Goal: Task Accomplishment & Management: Use online tool/utility

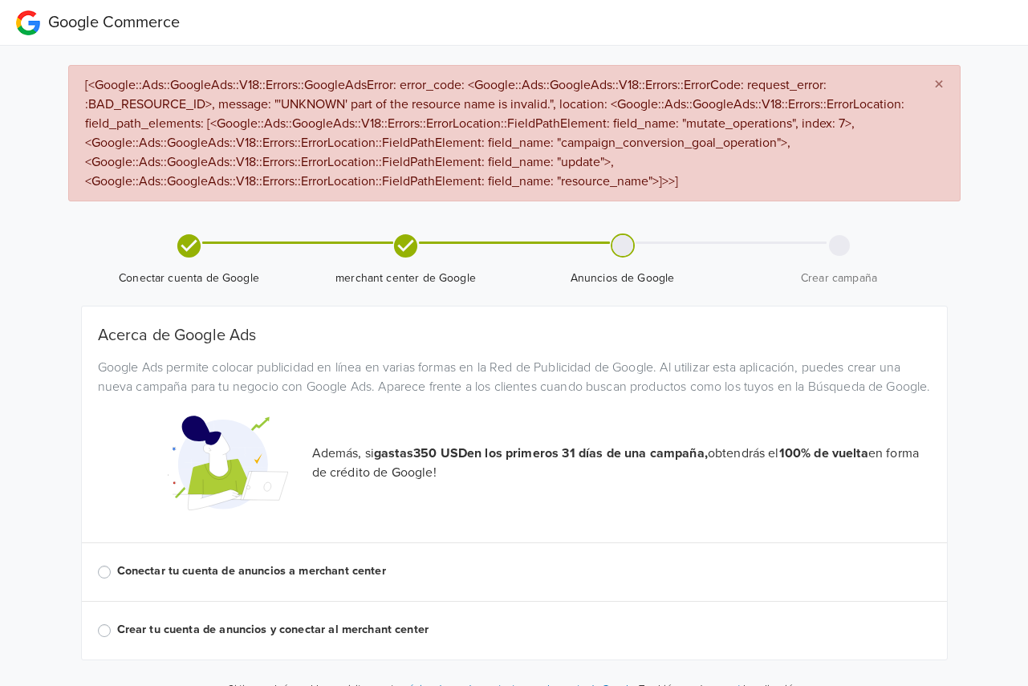
scroll to position [43, 0]
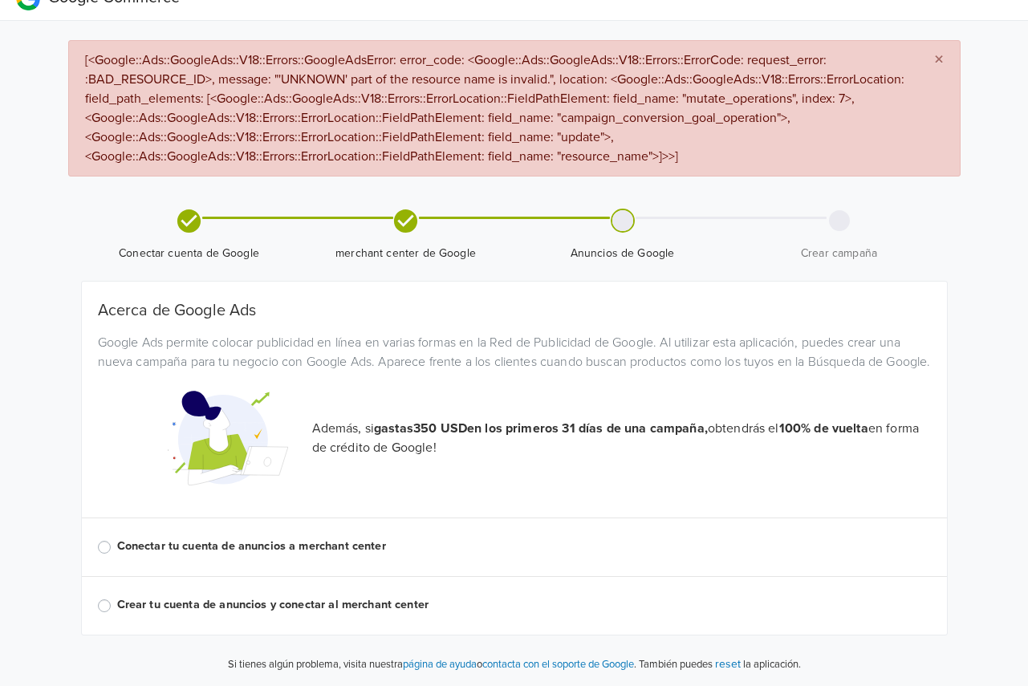
click at [113, 548] on div "Conectar tu cuenta de anuncios a merchant center" at bounding box center [514, 546] width 833 height 19
click at [117, 549] on label "Conectar tu cuenta de anuncios a merchant center" at bounding box center [523, 546] width 813 height 18
click at [0, 0] on input "Conectar tu cuenta de anuncios a merchant center" at bounding box center [0, 0] width 0 height 0
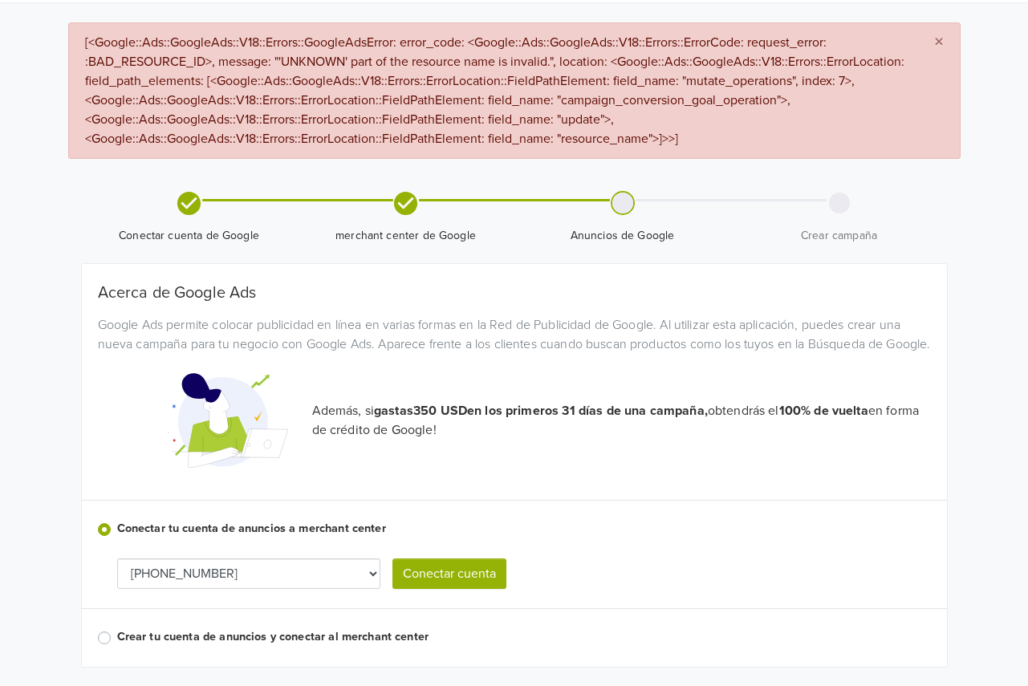
scroll to position [92, 0]
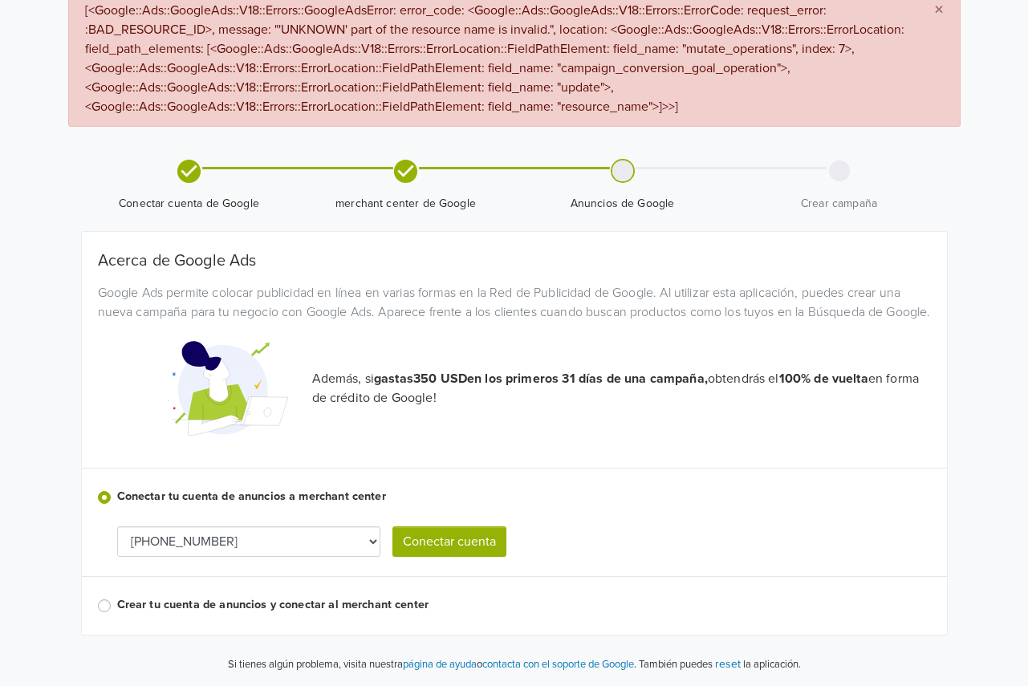
click at [465, 545] on button "Conectar cuenta" at bounding box center [449, 541] width 114 height 30
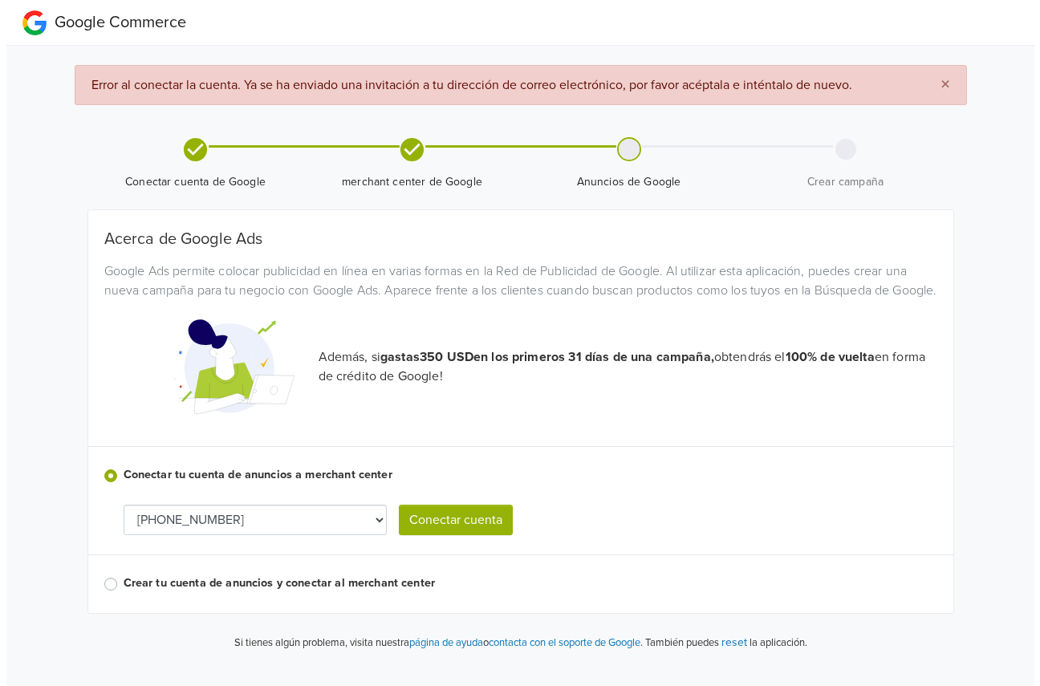
scroll to position [0, 0]
click at [463, 535] on button "Conectar cuenta" at bounding box center [455, 520] width 114 height 30
click at [294, 592] on label "Crear tu cuenta de anuncios y conectar al merchant center" at bounding box center [529, 583] width 813 height 18
click at [0, 0] on input "Crear tu cuenta de anuncios y conectar al merchant center" at bounding box center [0, 0] width 0 height 0
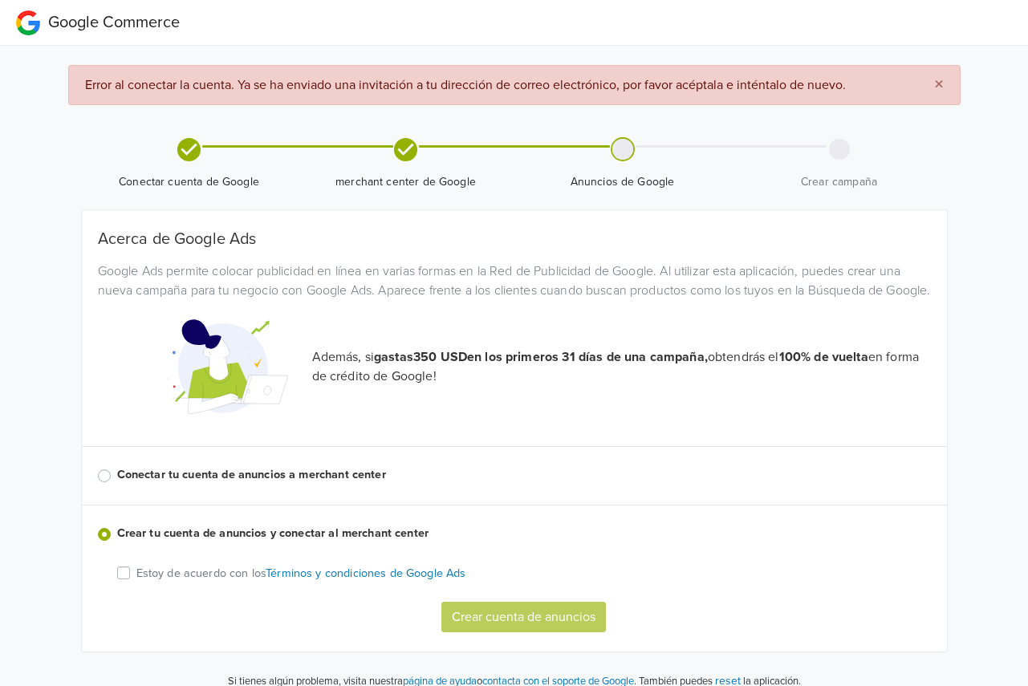
click at [117, 484] on label "Conectar tu cuenta de anuncios a merchant center" at bounding box center [523, 475] width 813 height 18
click at [0, 0] on input "Conectar tu cuenta de anuncios a merchant center" at bounding box center [0, 0] width 0 height 0
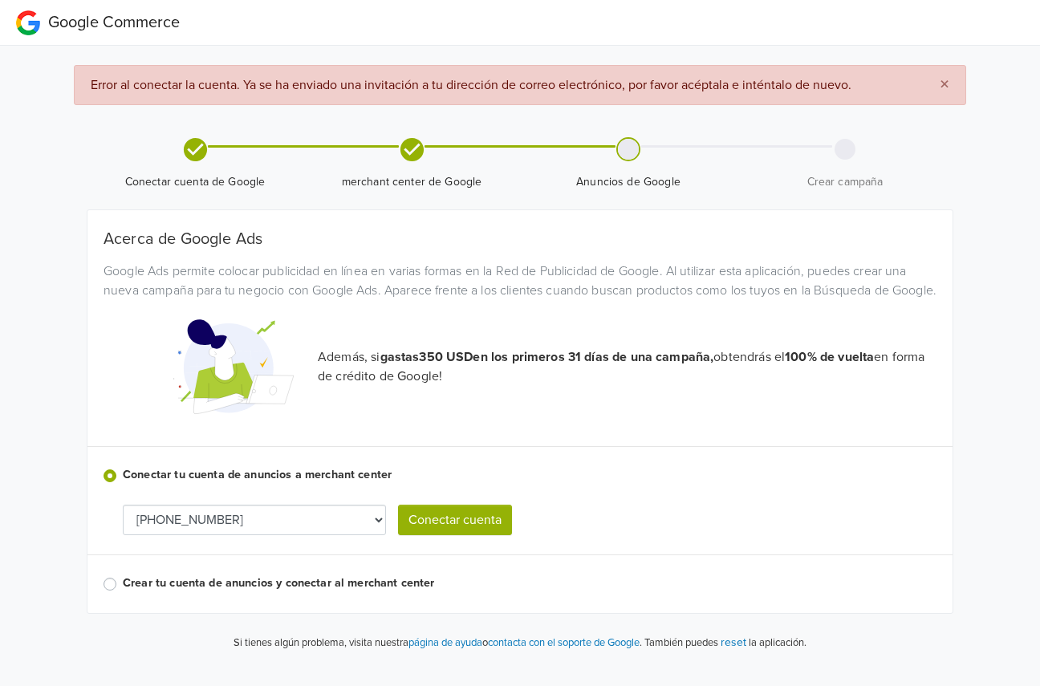
click at [471, 535] on button "Conectar cuenta" at bounding box center [455, 520] width 114 height 30
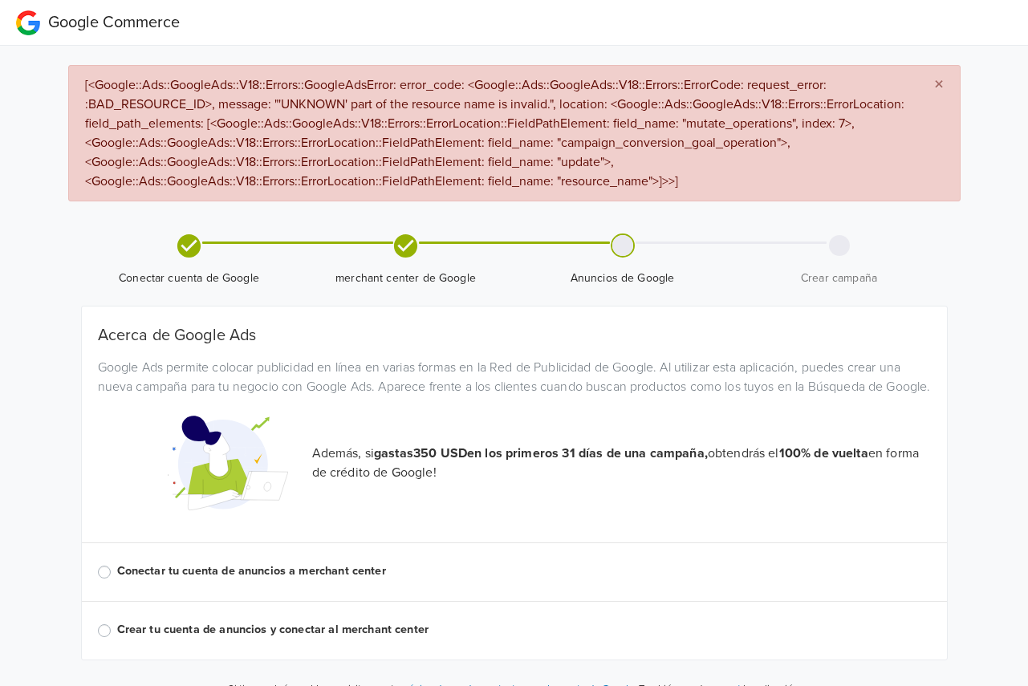
scroll to position [43, 0]
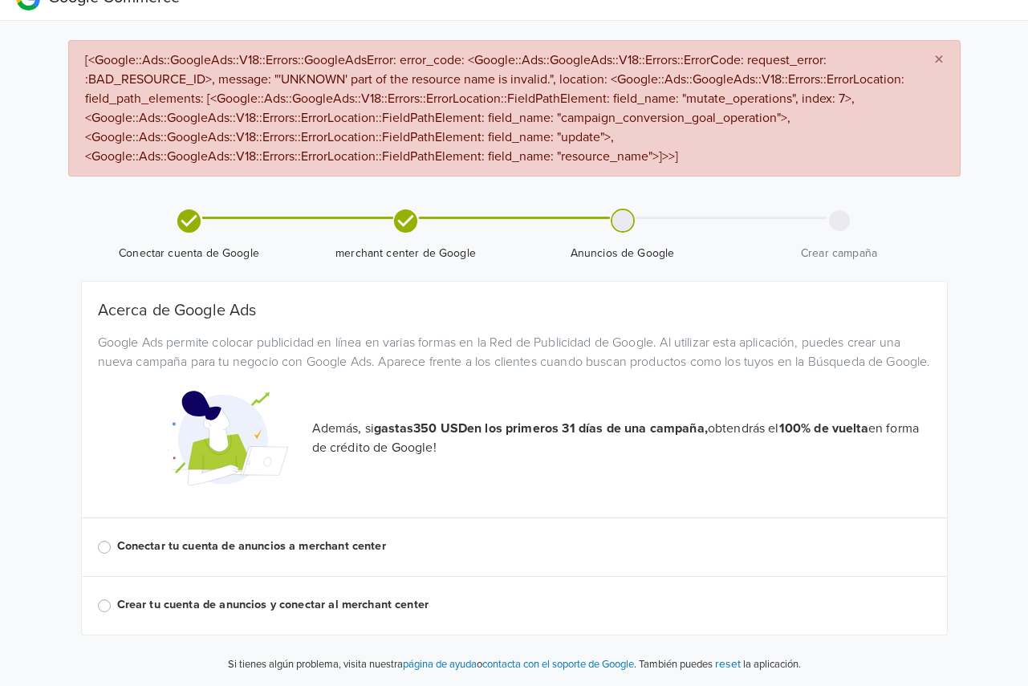
click at [117, 549] on label "Conectar tu cuenta de anuncios a merchant center" at bounding box center [523, 546] width 813 height 18
click at [0, 0] on input "Conectar tu cuenta de anuncios a merchant center" at bounding box center [0, 0] width 0 height 0
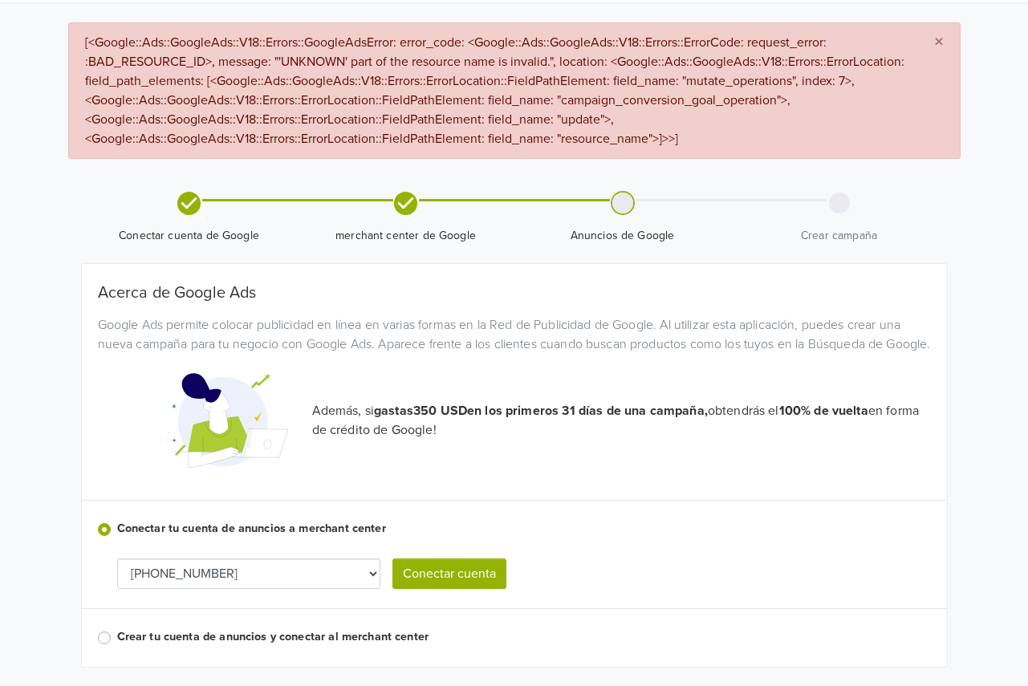
scroll to position [92, 0]
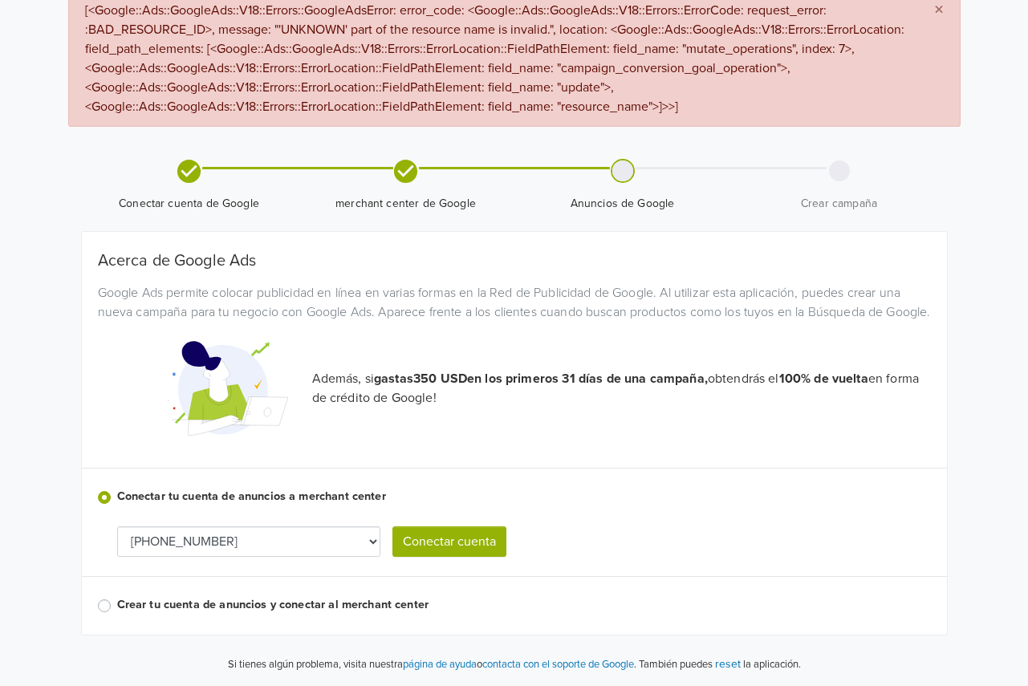
click at [323, 542] on select "[PHONE_NUMBER] [PHONE_NUMBER]" at bounding box center [248, 541] width 263 height 30
select select "3007855356"
click at [290, 542] on select "[PHONE_NUMBER] [PHONE_NUMBER]" at bounding box center [248, 541] width 263 height 30
click at [616, 406] on p "Además, si gastas 350 USD en los primeros 31 días de una campaña, obtendrás el …" at bounding box center [621, 388] width 618 height 39
click at [274, 529] on select "[PHONE_NUMBER] [PHONE_NUMBER]" at bounding box center [248, 541] width 263 height 30
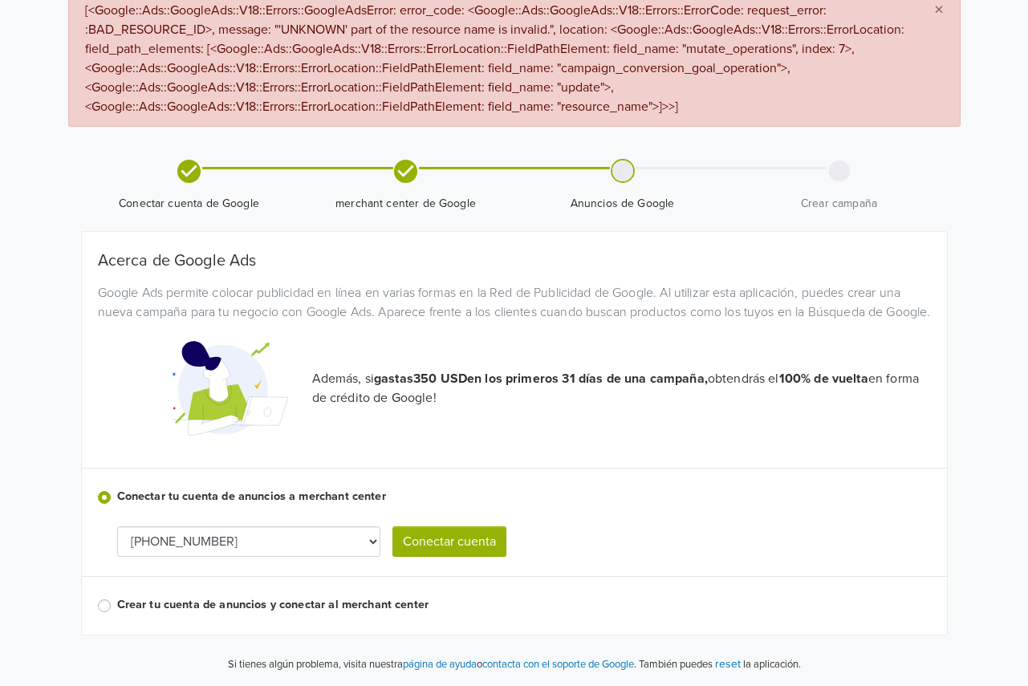
click at [395, 427] on div "Además, si gastas 350 USD en los primeros 31 días de una campaña, obtendrás el …" at bounding box center [514, 388] width 857 height 120
click at [289, 536] on select "[PHONE_NUMBER] [PHONE_NUMBER]" at bounding box center [248, 541] width 263 height 30
click at [456, 484] on div "Acerca de Google Ads Google Ads permite colocar publicidad en línea en varias f…" at bounding box center [514, 433] width 833 height 364
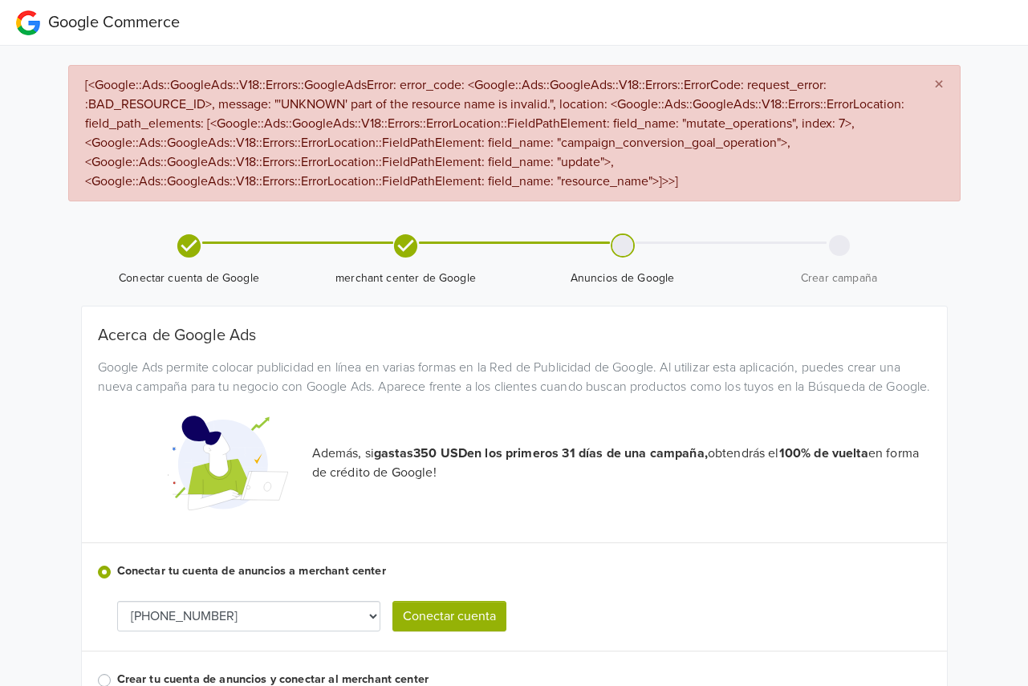
click at [616, 247] on div at bounding box center [622, 245] width 21 height 21
